Goal: Task Accomplishment & Management: Use online tool/utility

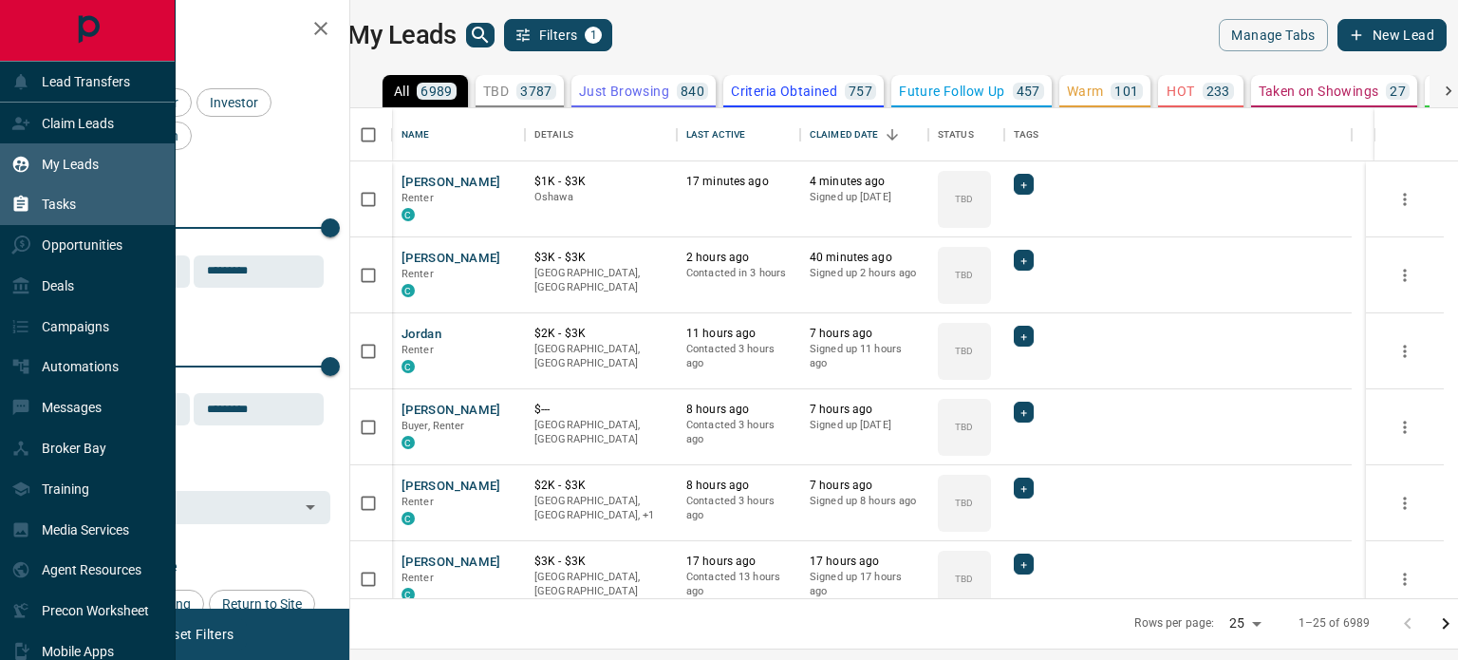
scroll to position [476, 1085]
click at [80, 174] on div "My Leads" at bounding box center [54, 163] width 87 height 31
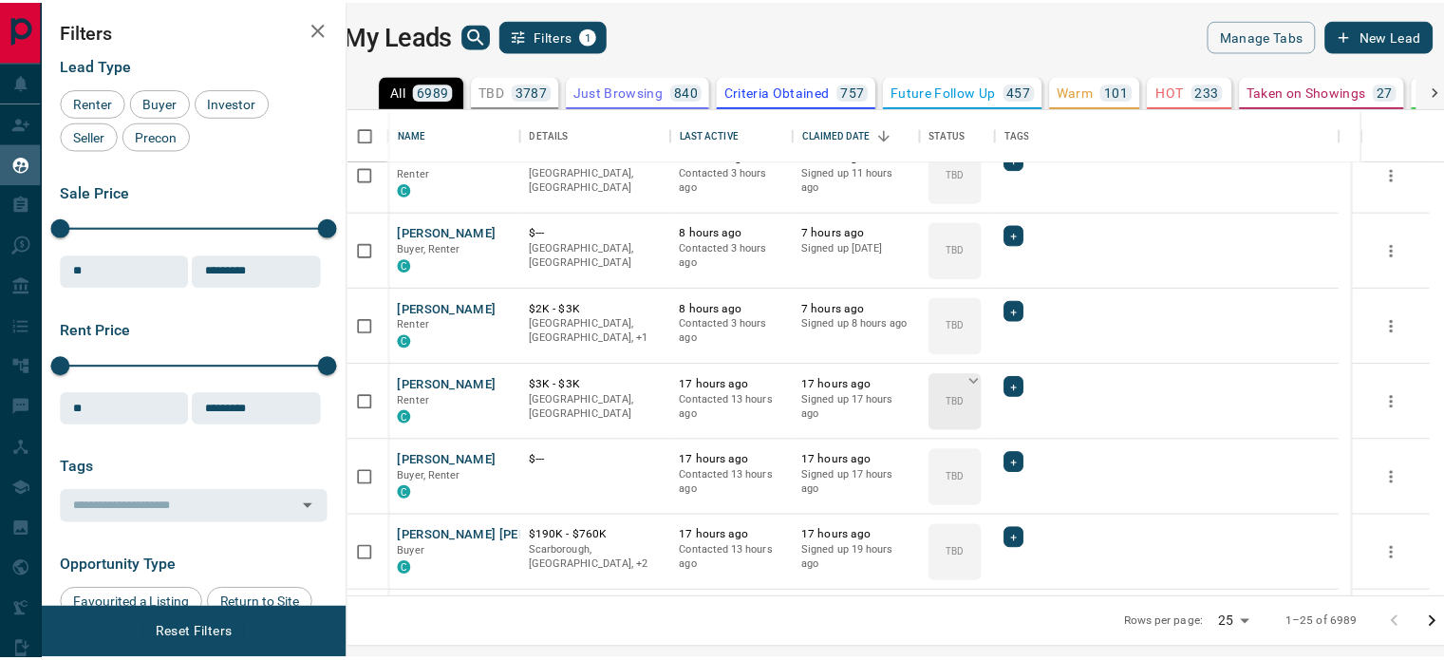
scroll to position [209, 0]
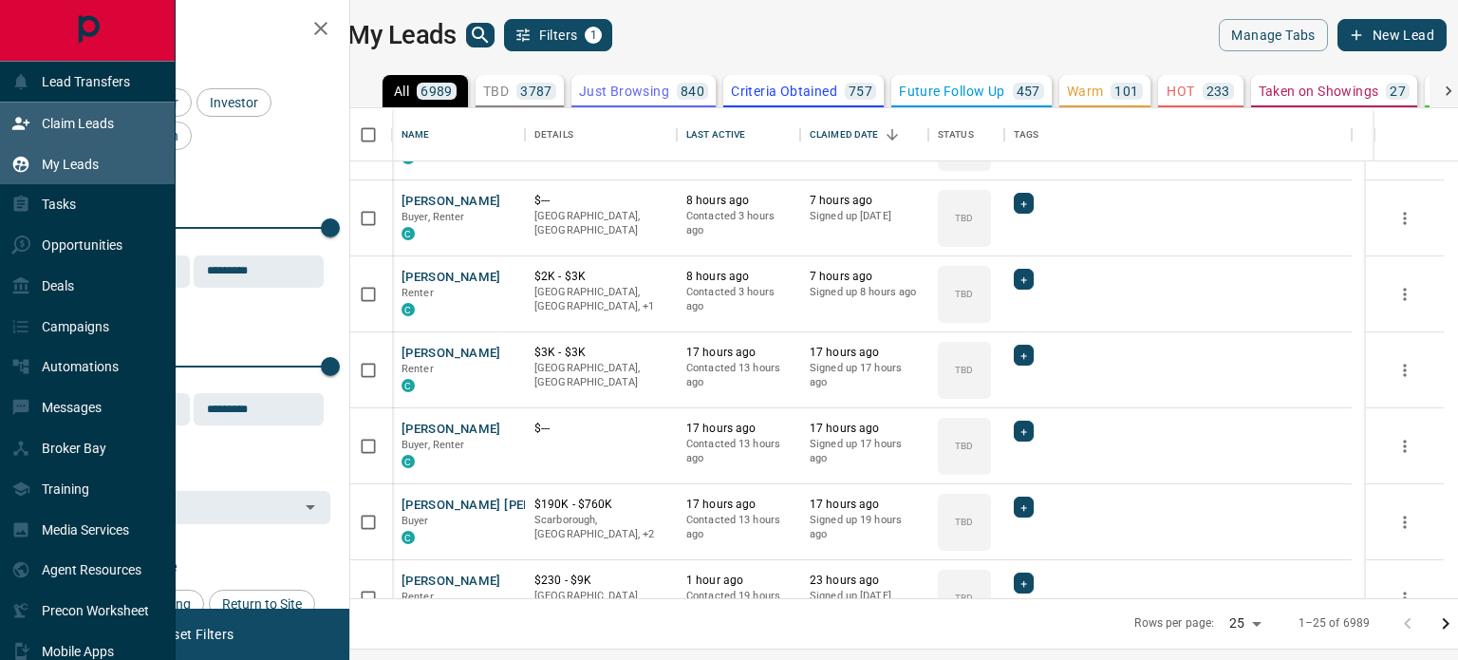
click at [48, 124] on p "Claim Leads" at bounding box center [78, 123] width 72 height 15
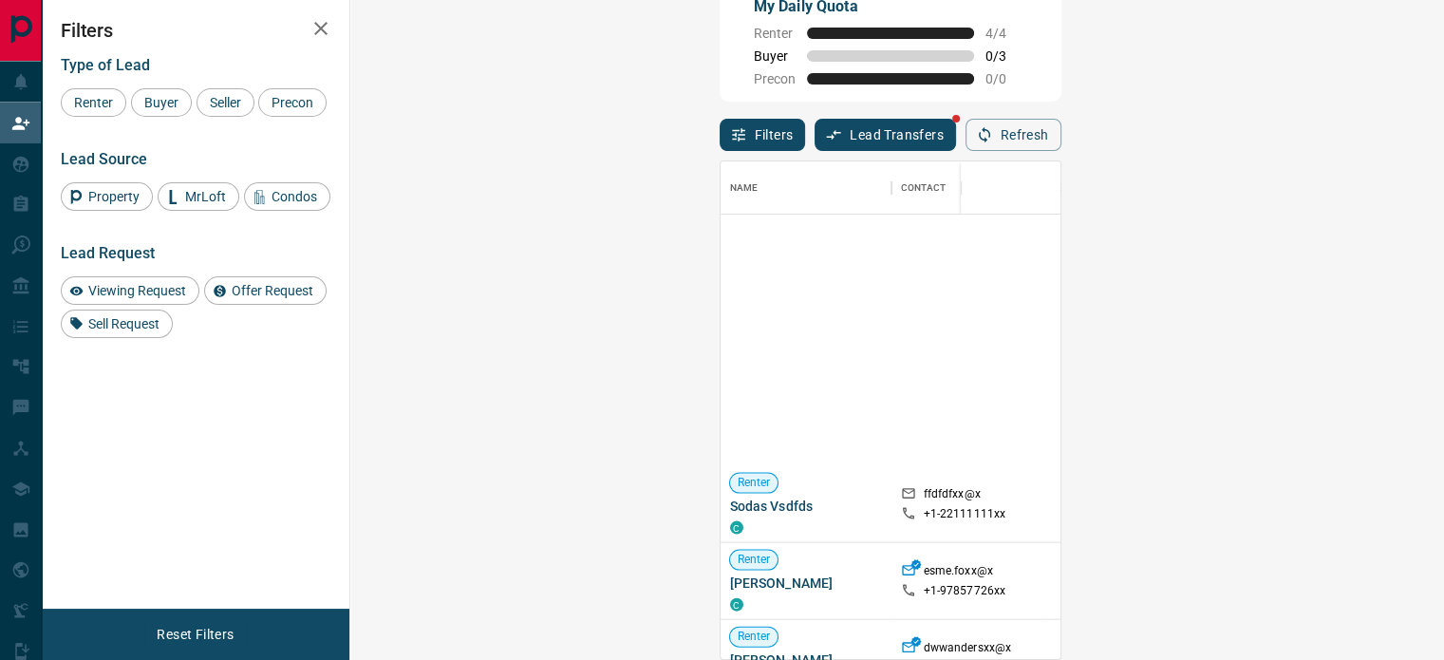
scroll to position [7966, 0]
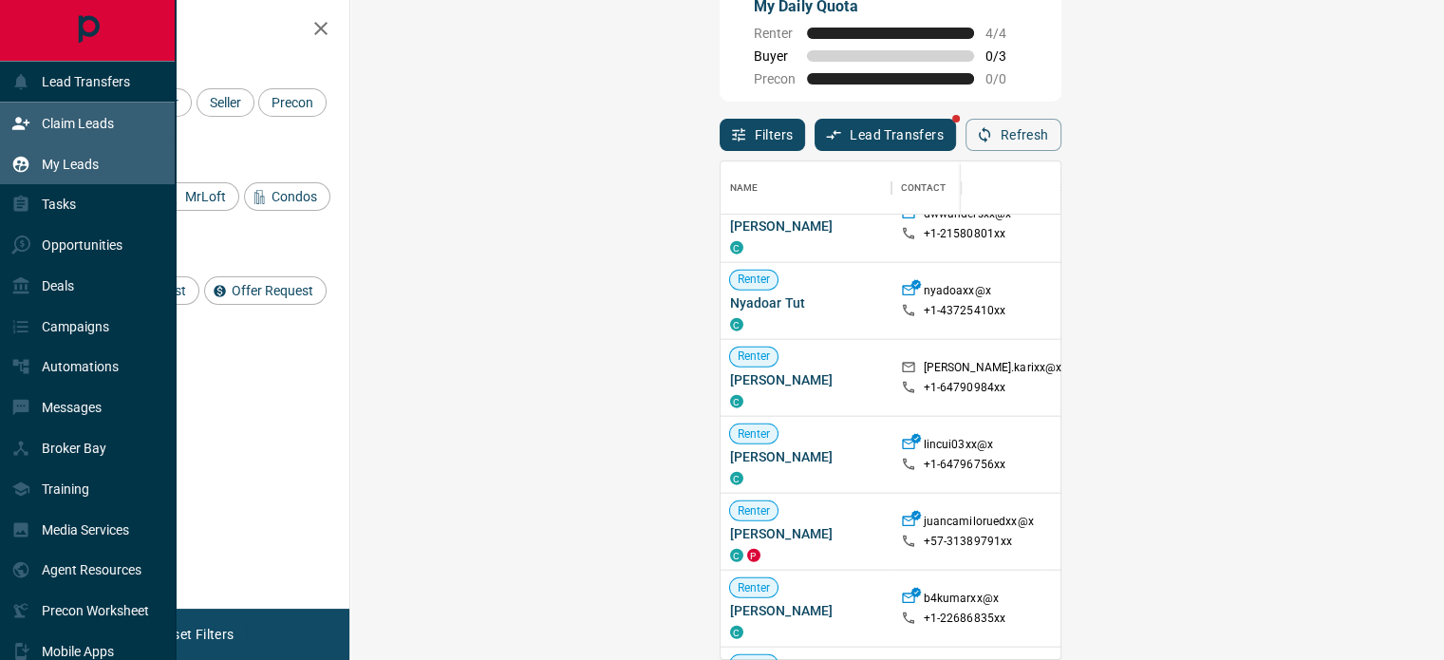
click at [103, 178] on div "My Leads" at bounding box center [88, 163] width 176 height 41
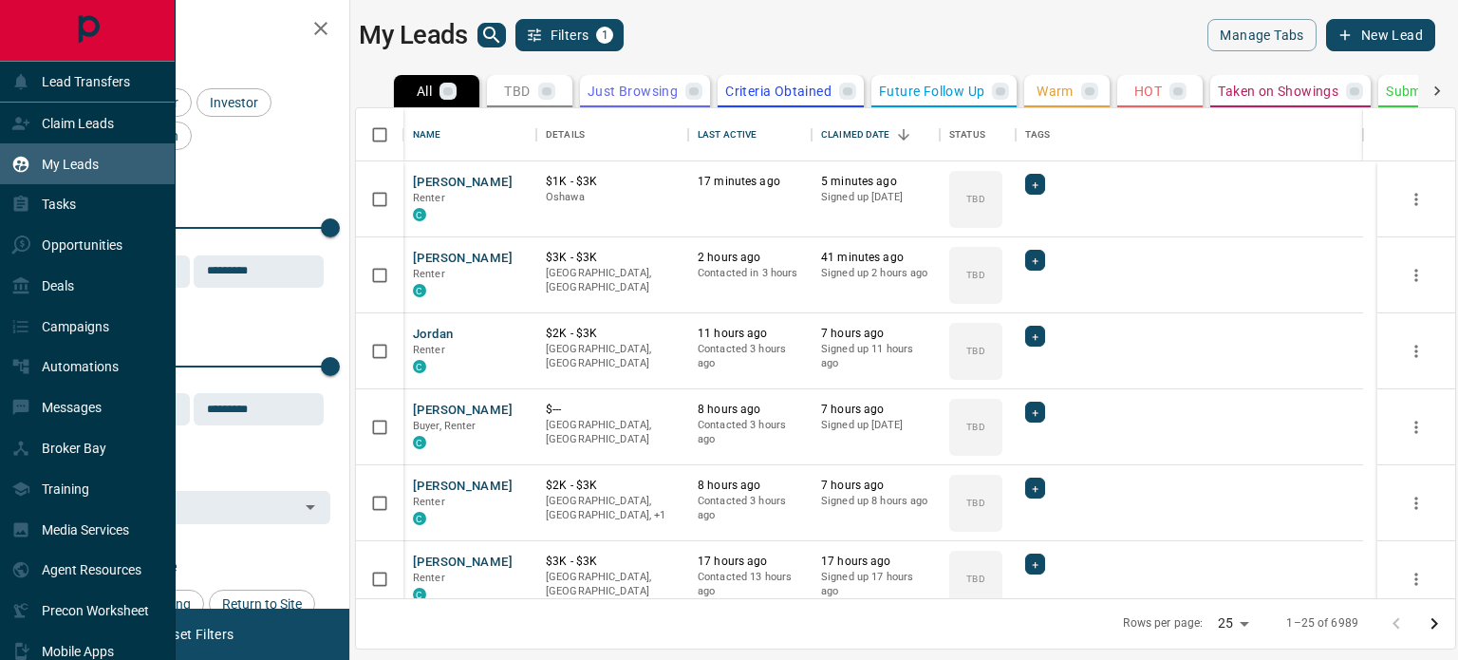
click at [103, 178] on div "My Leads" at bounding box center [88, 163] width 176 height 41
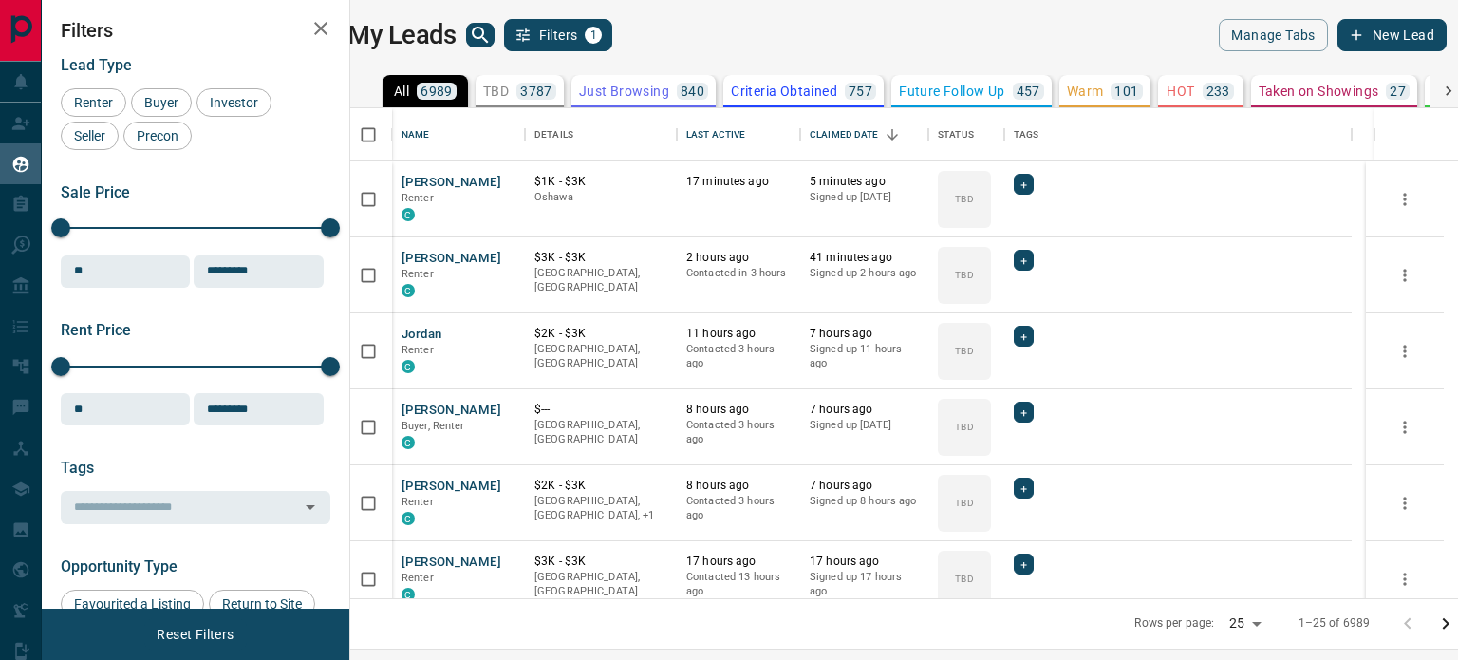
scroll to position [476, 1085]
click at [488, 37] on icon "search button" at bounding box center [480, 35] width 16 height 16
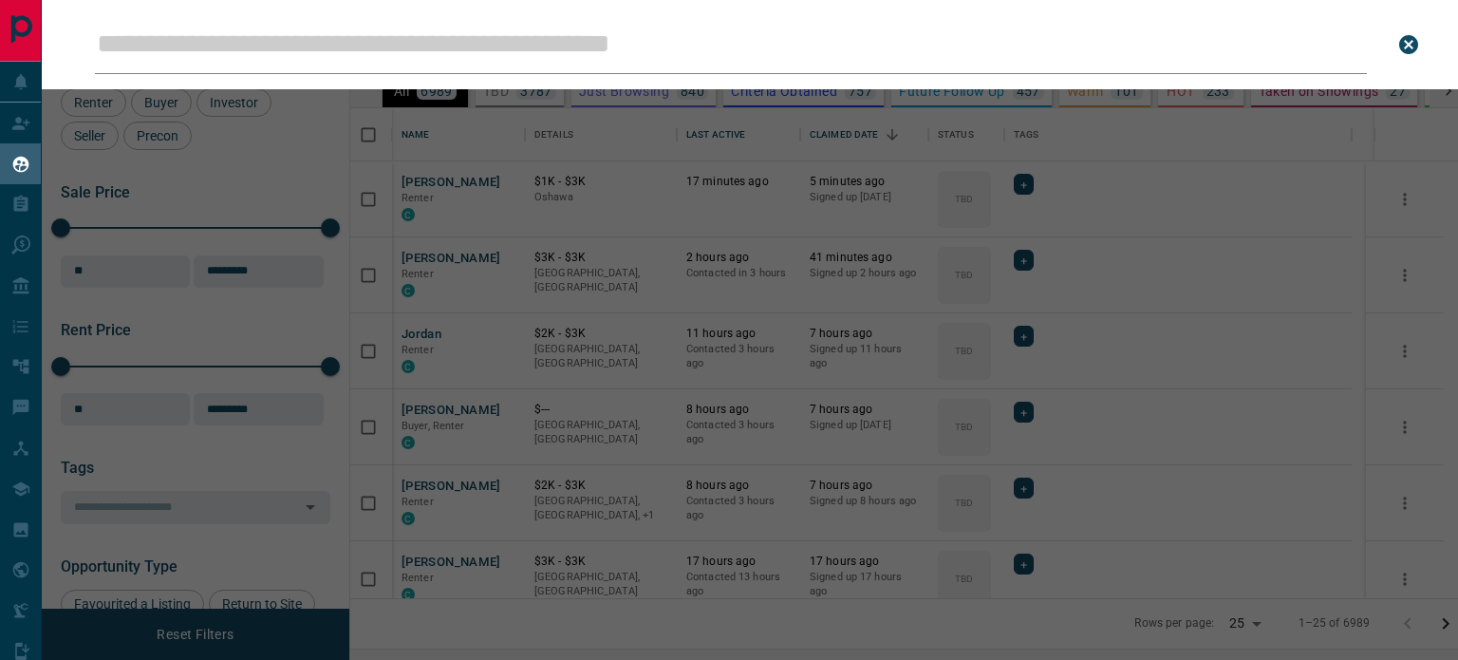
click at [495, 37] on input "Leads Search Bar" at bounding box center [731, 44] width 1272 height 59
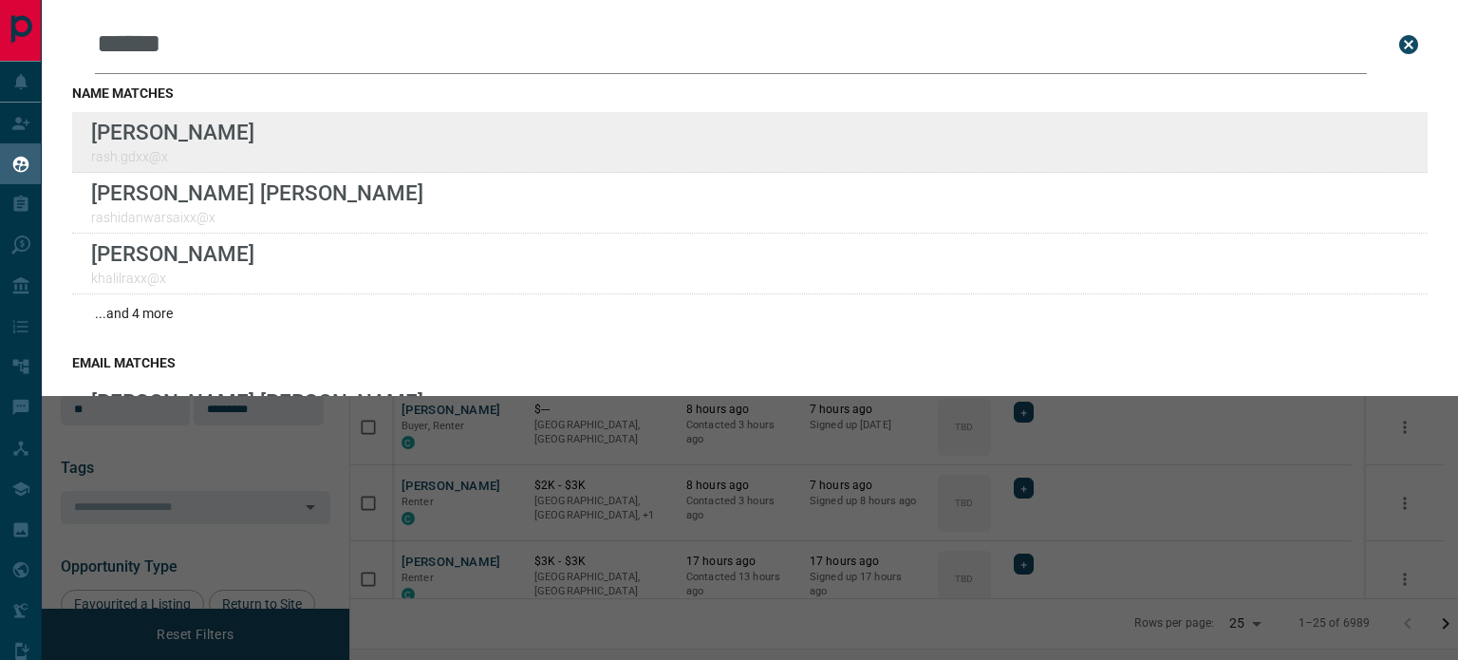
type input "******"
